Goal: Information Seeking & Learning: Learn about a topic

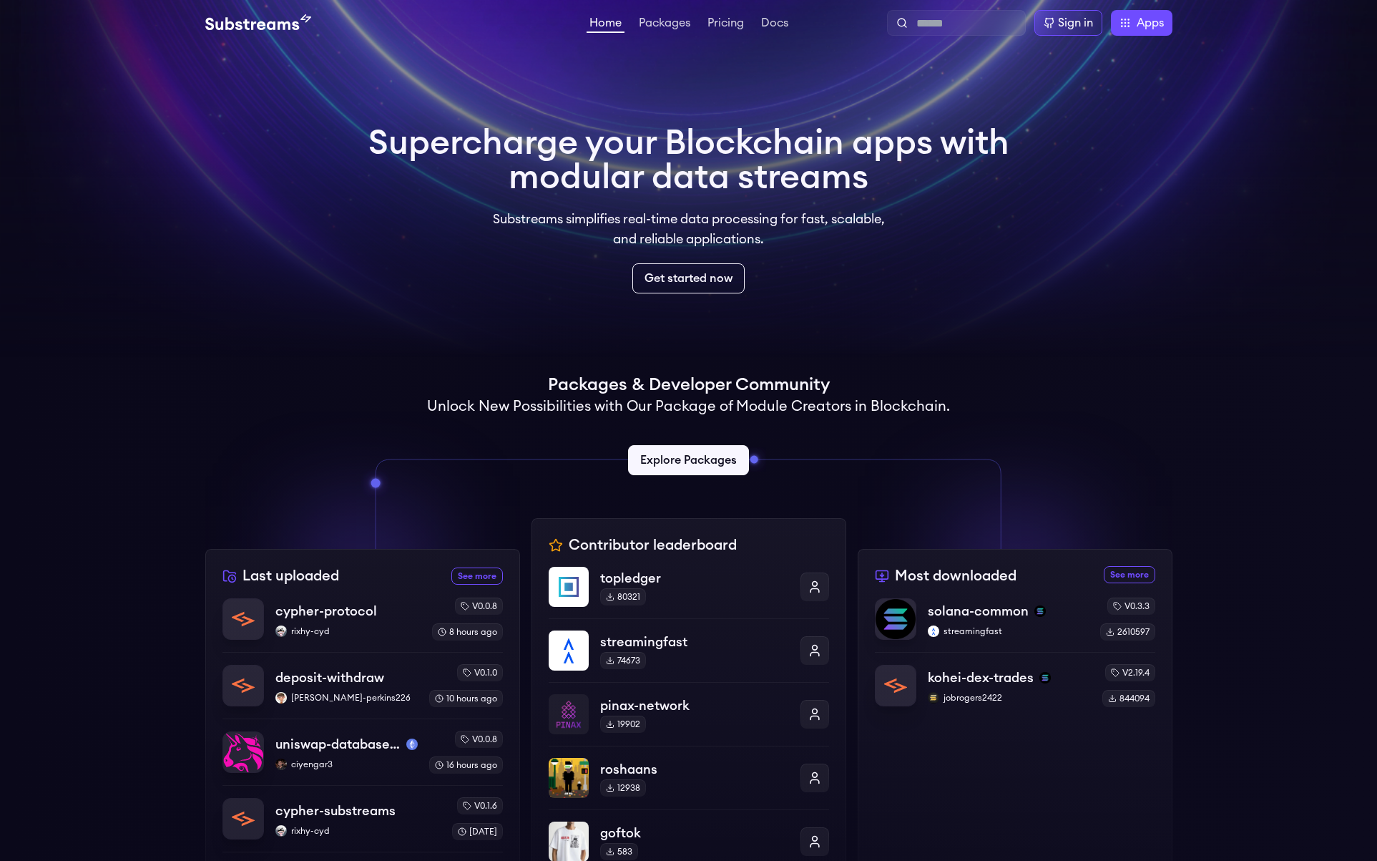
click at [660, 24] on link "Packages" at bounding box center [664, 24] width 57 height 14
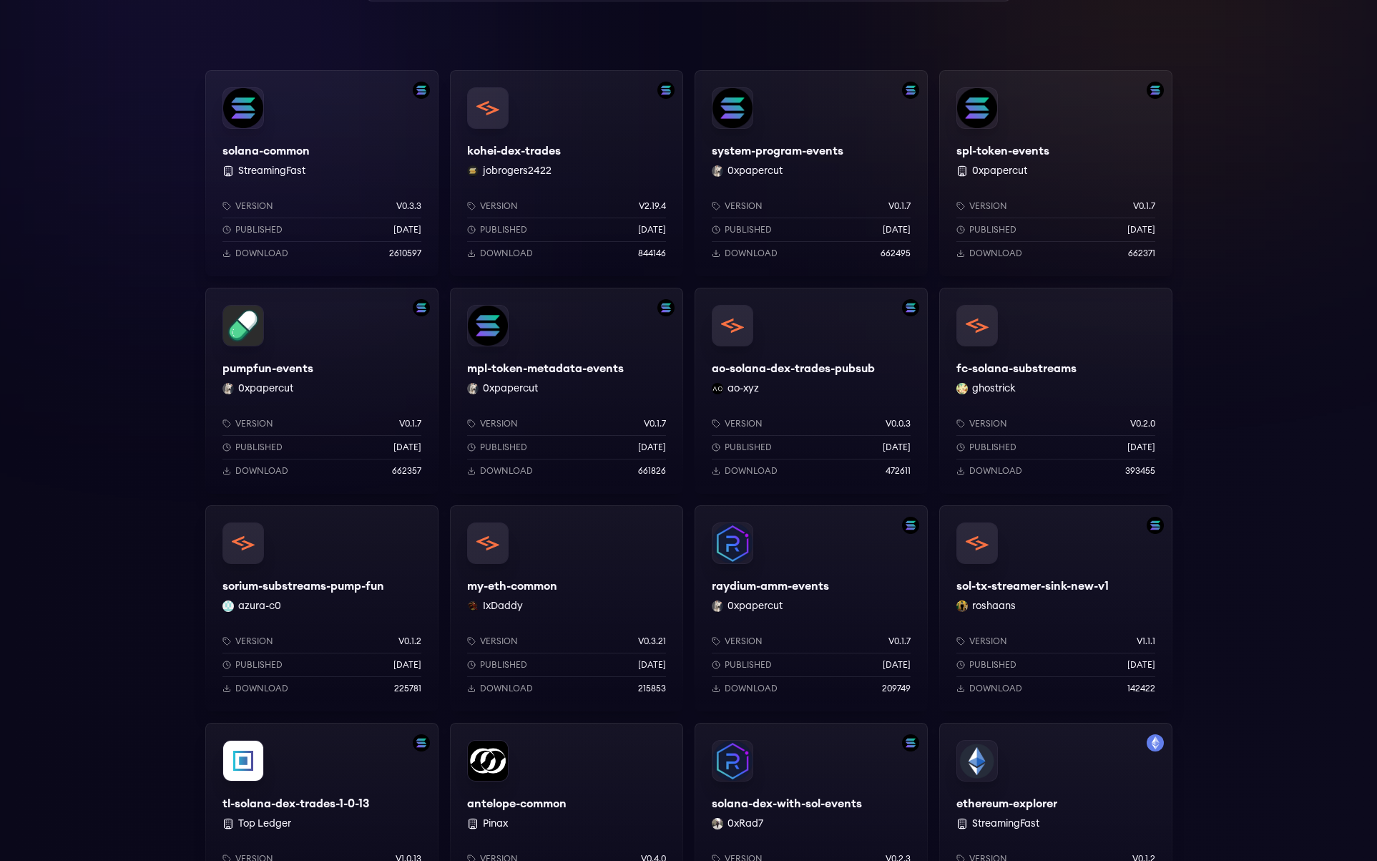
scroll to position [286, 0]
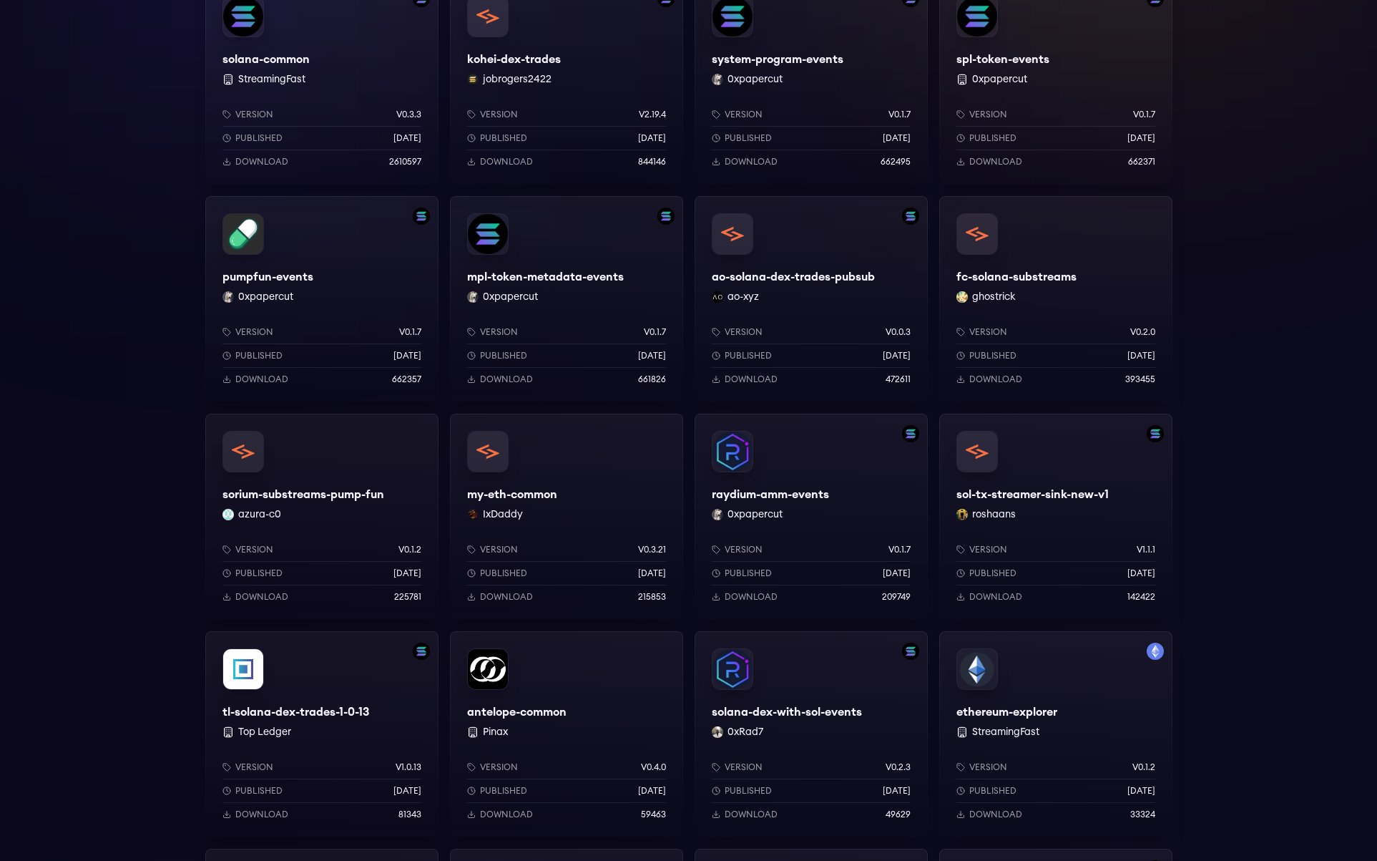
click at [984, 675] on div "ethereum-explorer StreamingFast Version v0.1.2 Published [DATE] Download 33324" at bounding box center [1055, 734] width 233 height 206
